Goal: Information Seeking & Learning: Learn about a topic

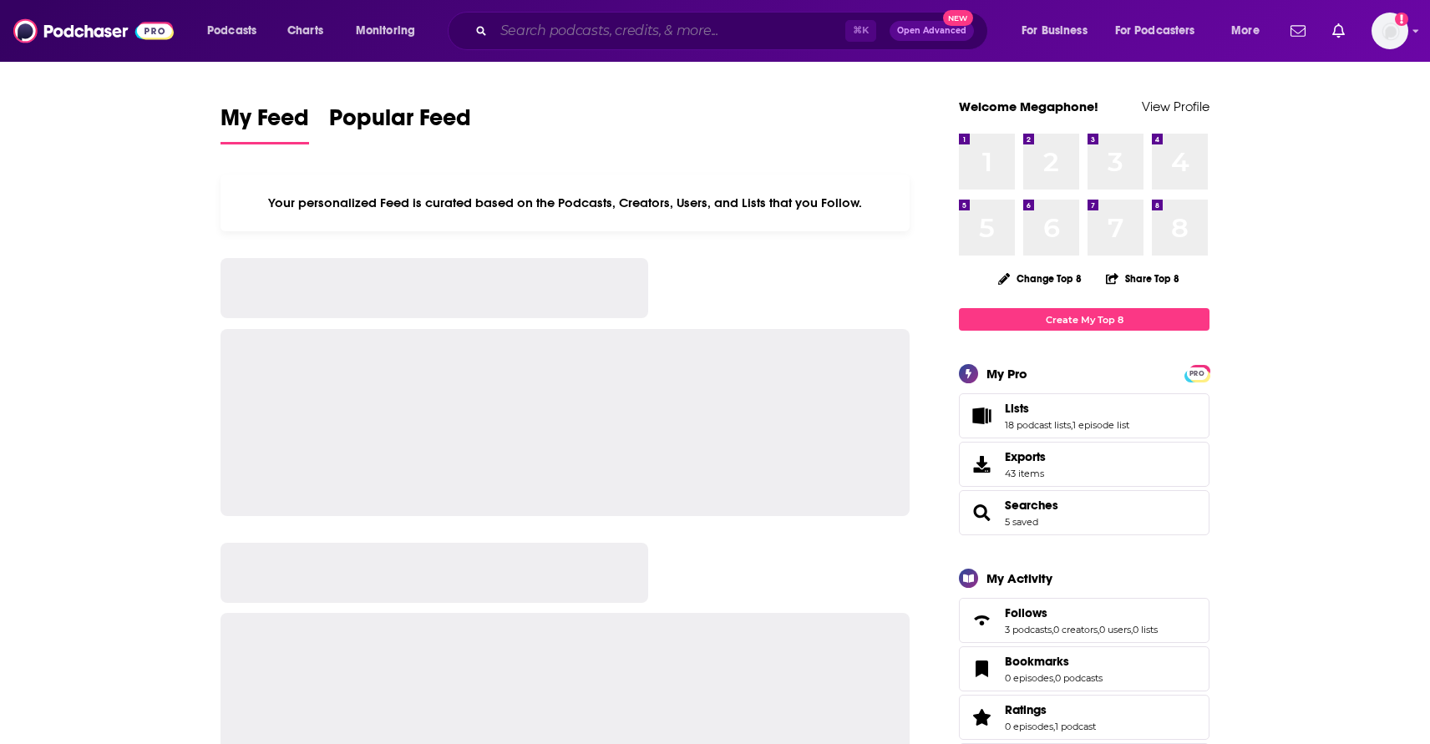
click at [591, 26] on input "Search podcasts, credits, & more..." at bounding box center [670, 31] width 352 height 27
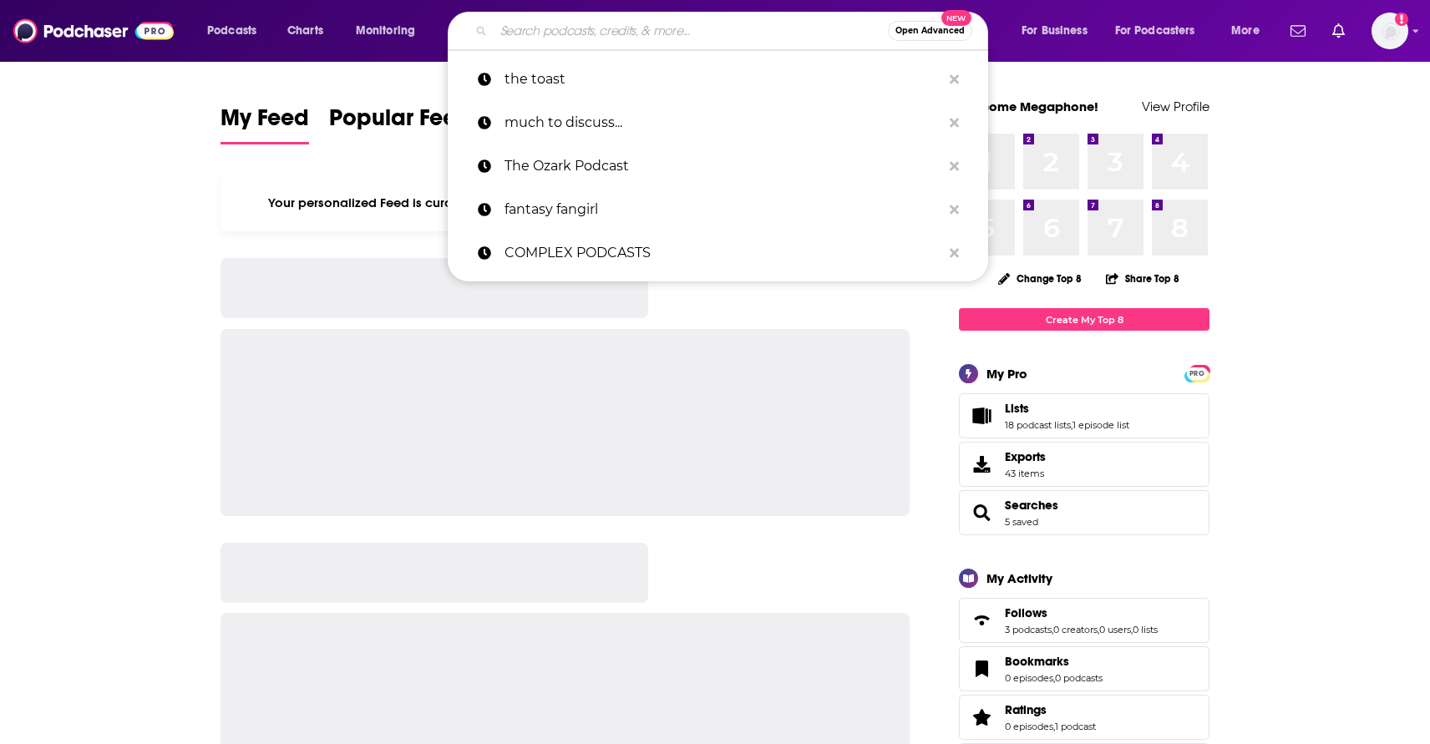
paste input "[PERSON_NAME]"
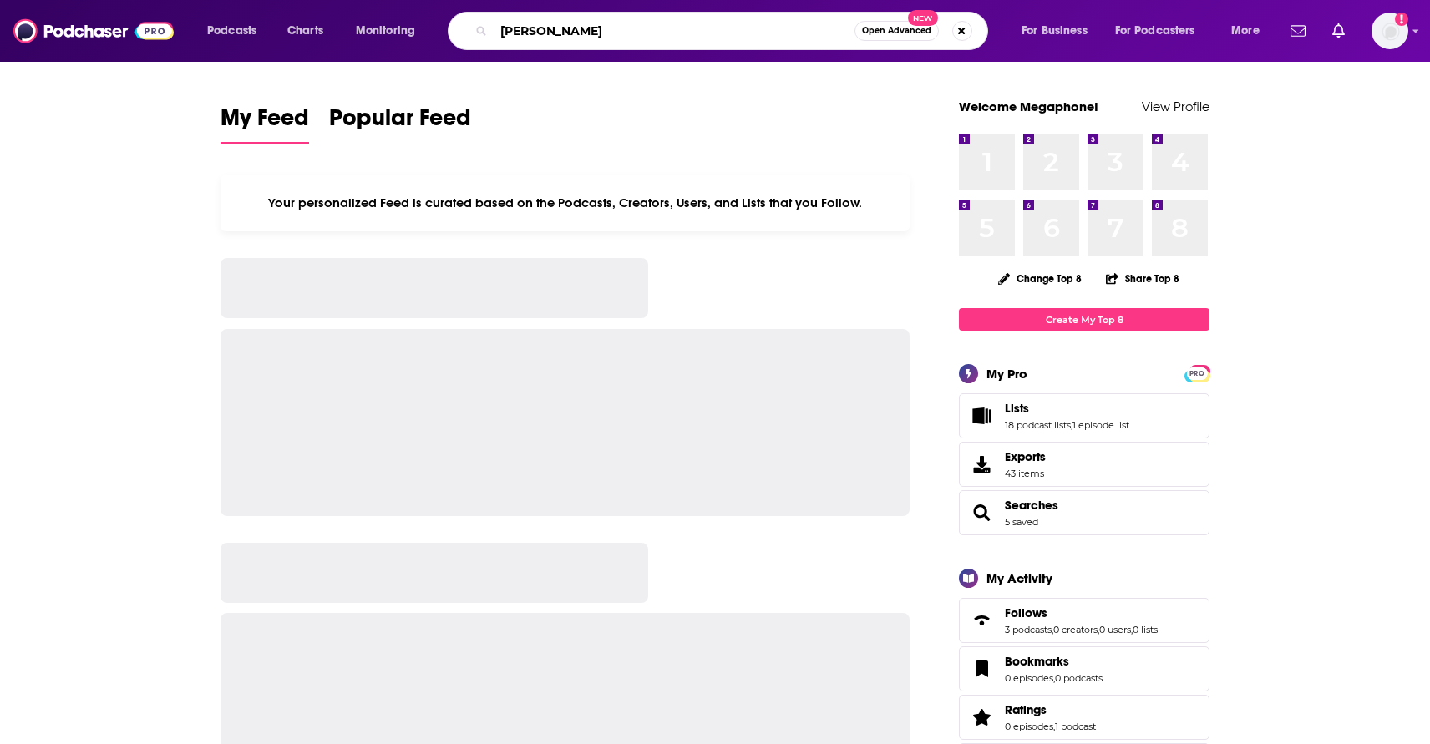
type input "[PERSON_NAME]"
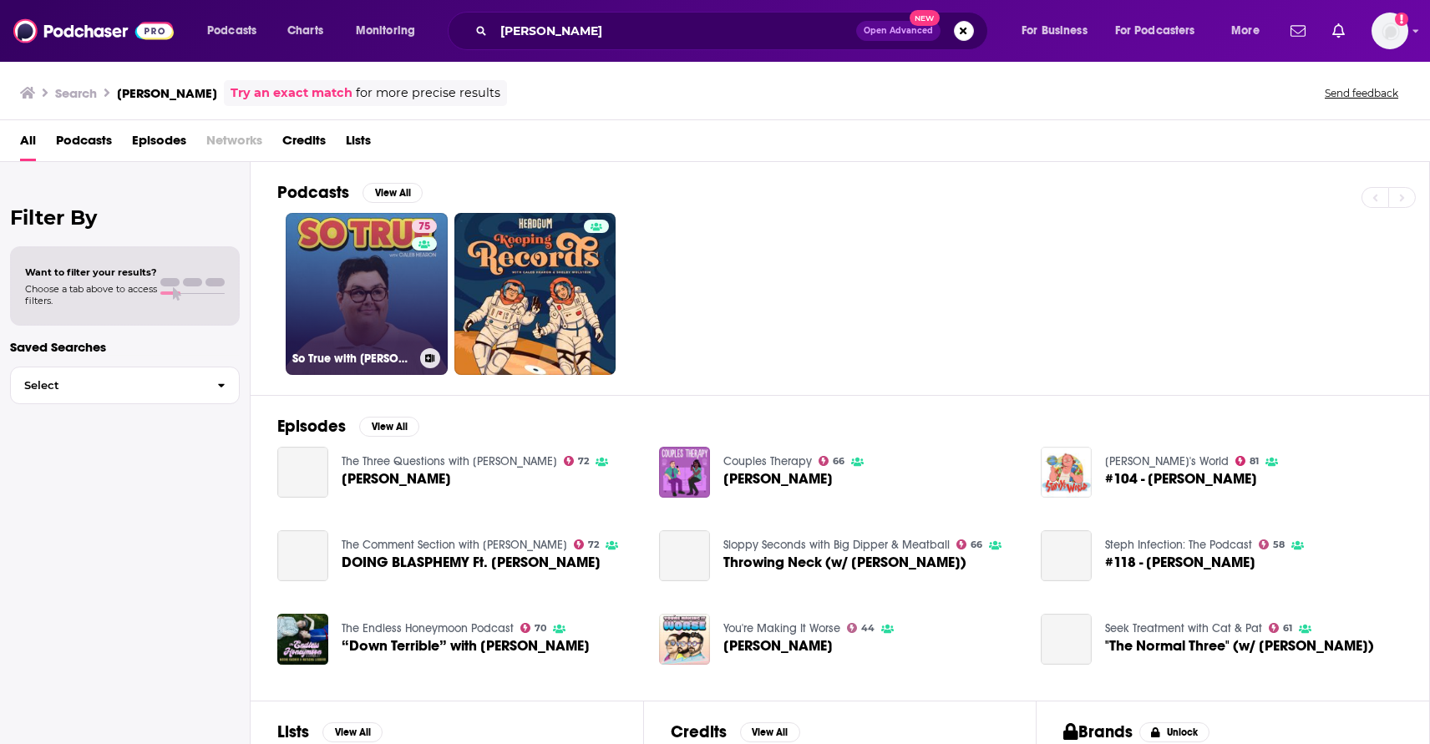
click at [344, 315] on link "75 So True with [PERSON_NAME]" at bounding box center [367, 294] width 162 height 162
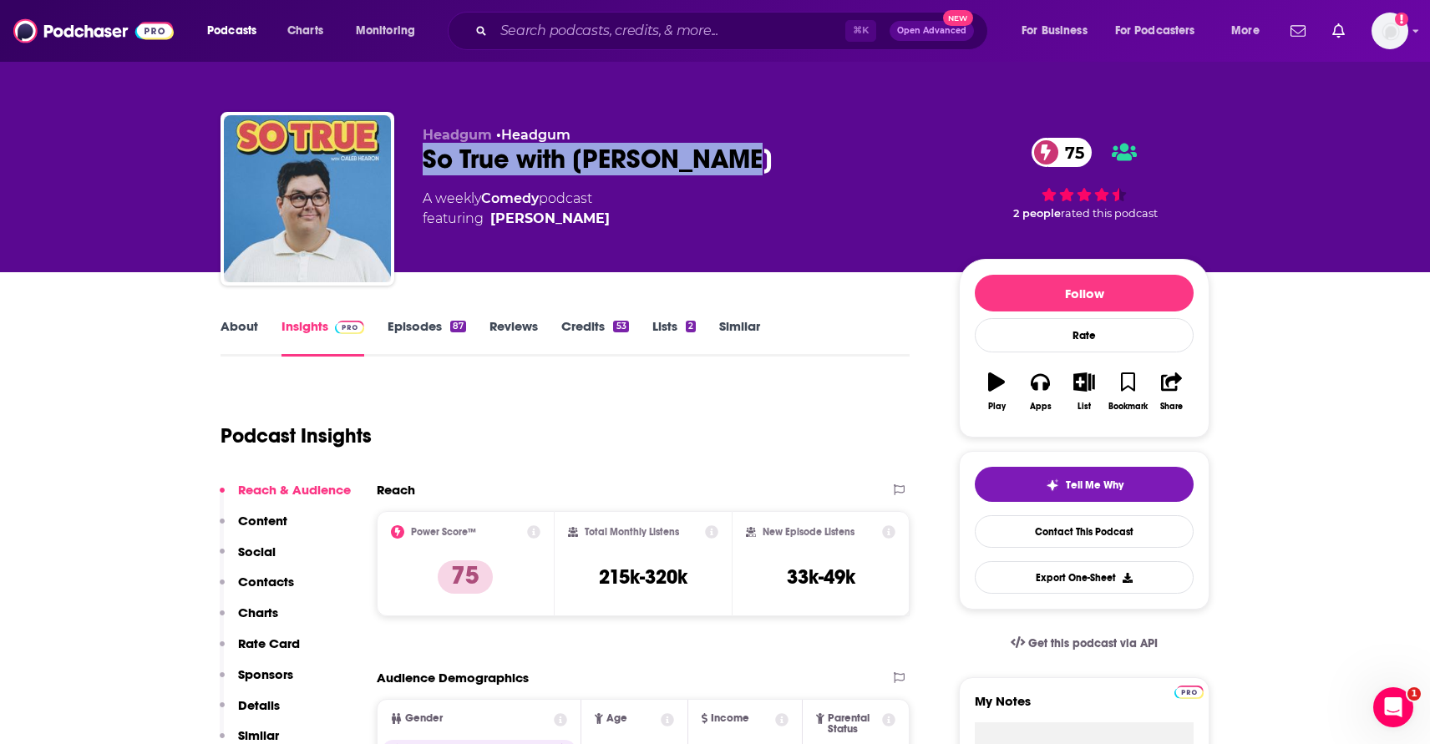
drag, startPoint x: 746, startPoint y: 157, endPoint x: 423, endPoint y: 157, distance: 323.3
click at [423, 157] on div "So True with [PERSON_NAME] 75" at bounding box center [678, 159] width 510 height 33
copy h2 "So True with [PERSON_NAME]"
